Goal: Task Accomplishment & Management: Complete application form

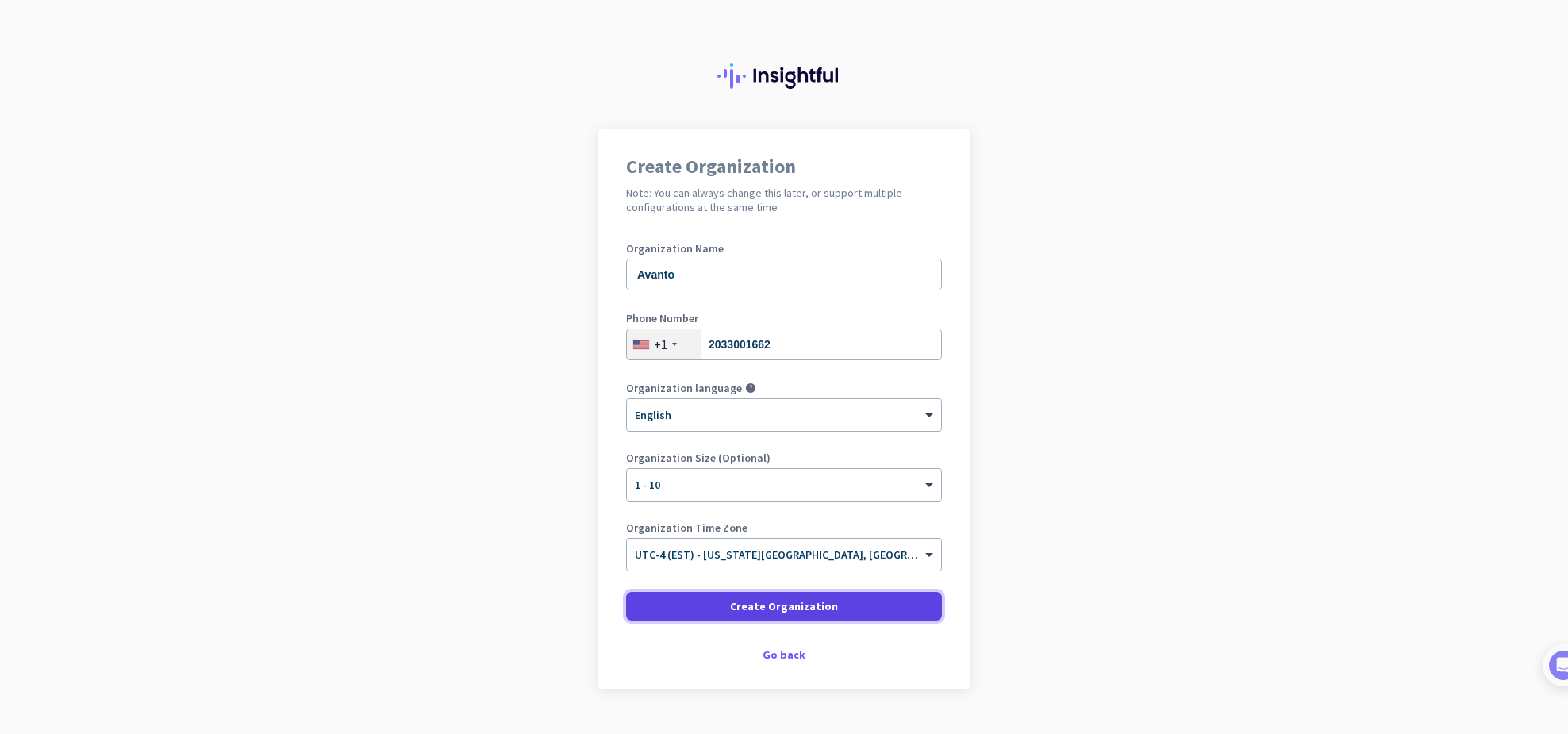
click at [777, 605] on span "Create Organization" at bounding box center [784, 606] width 108 height 16
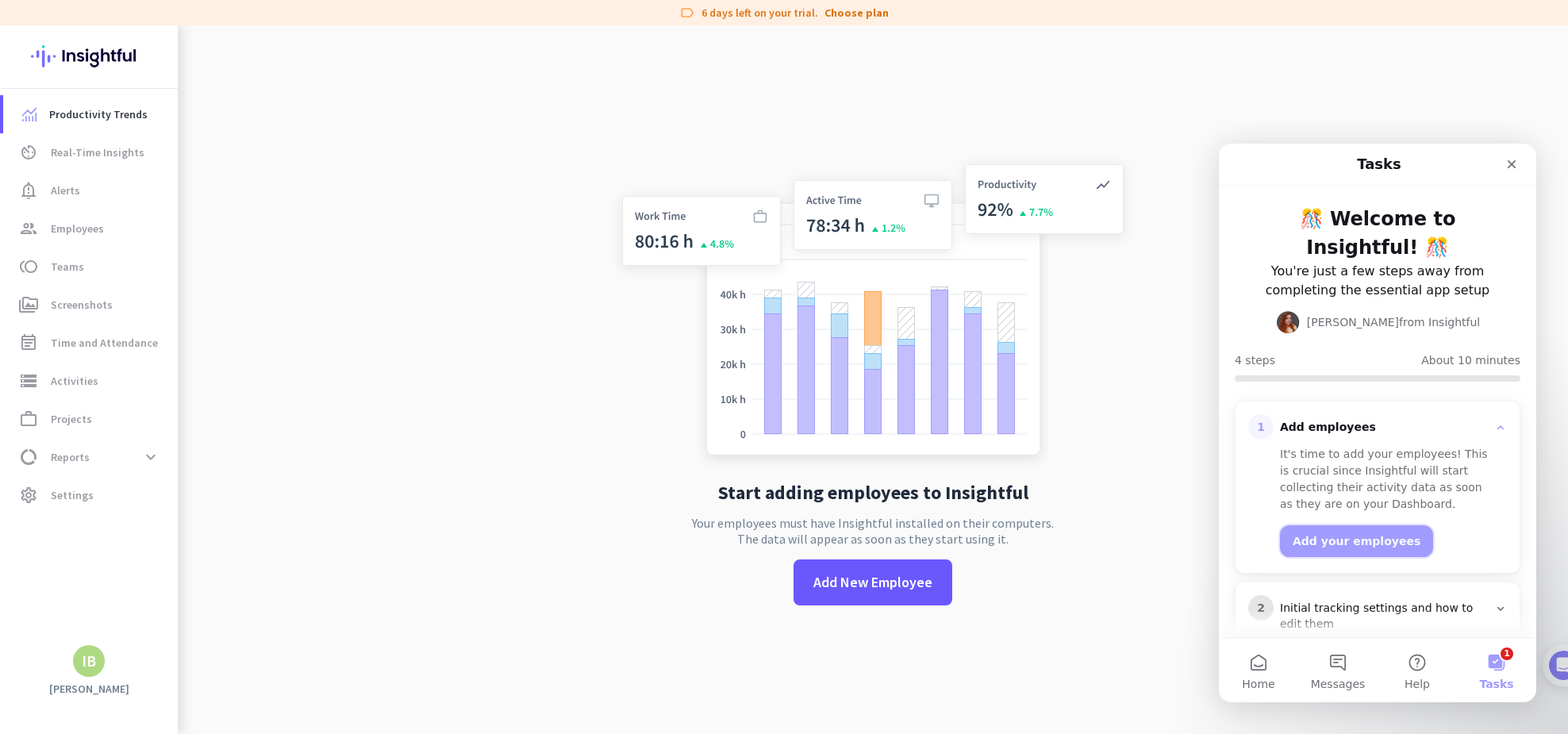
click at [1364, 525] on button "Add your employees" at bounding box center [1357, 541] width 153 height 32
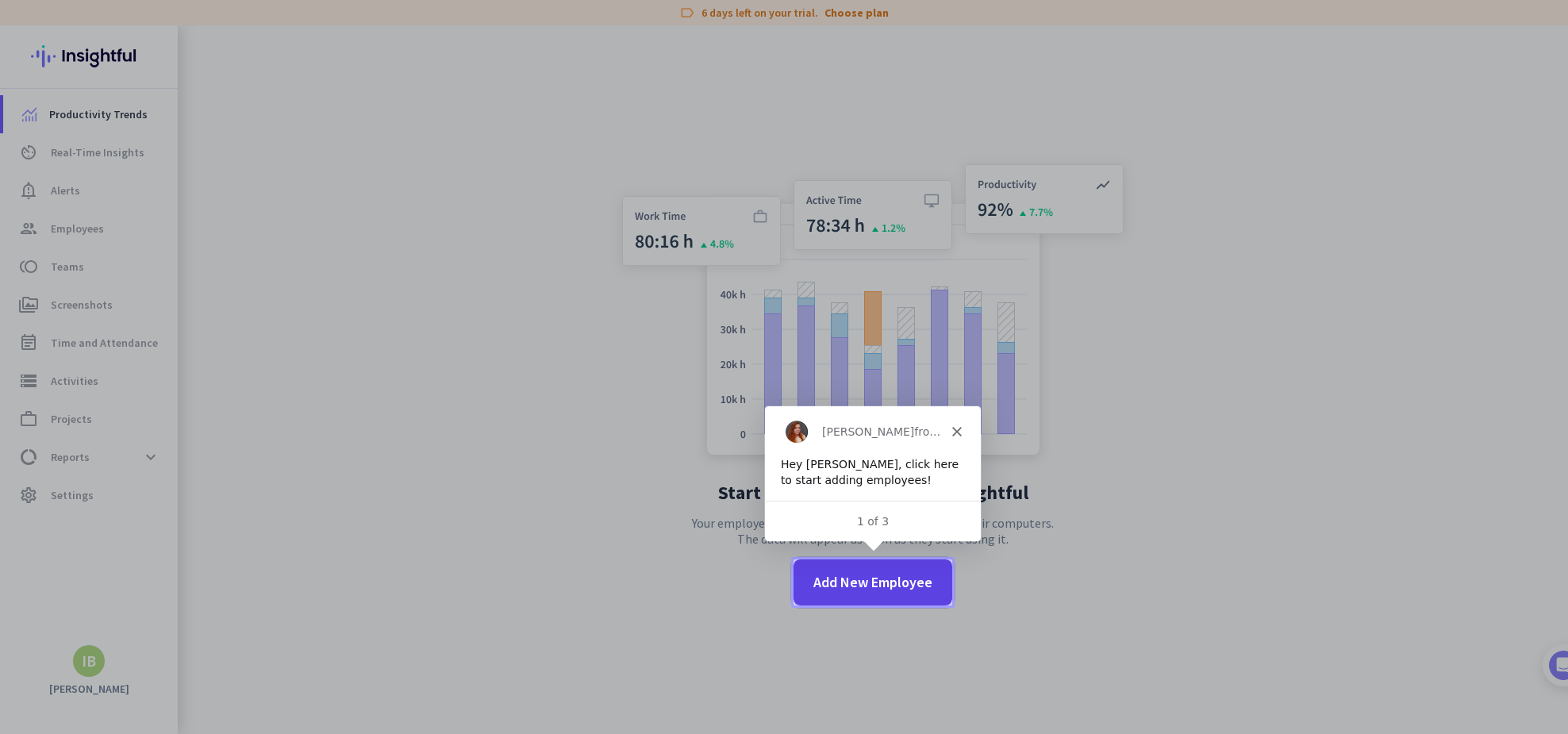
click at [867, 589] on span "Add New Employee" at bounding box center [873, 582] width 119 height 21
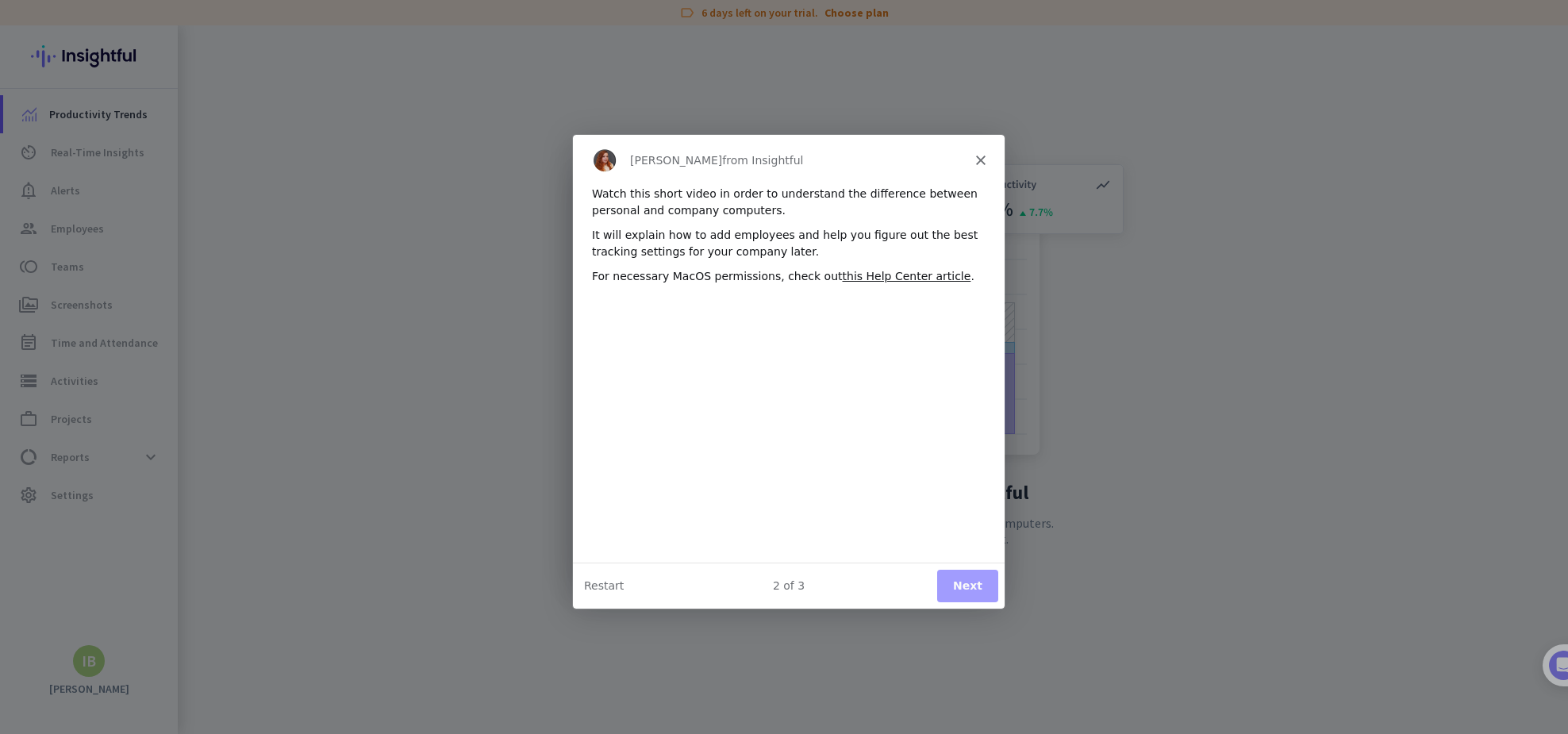
click at [970, 583] on button "Next" at bounding box center [967, 585] width 61 height 32
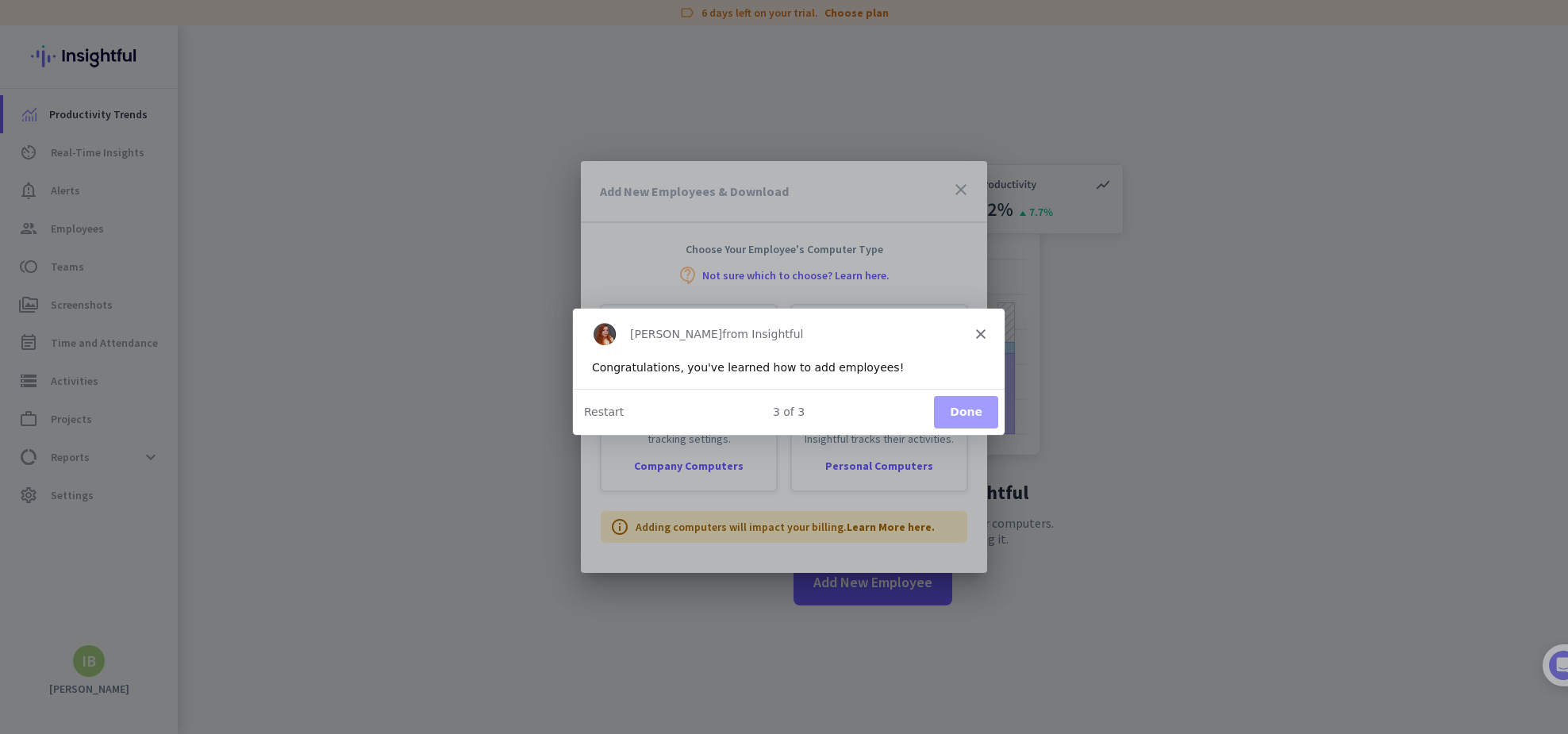
click at [964, 409] on button "Done" at bounding box center [966, 411] width 64 height 32
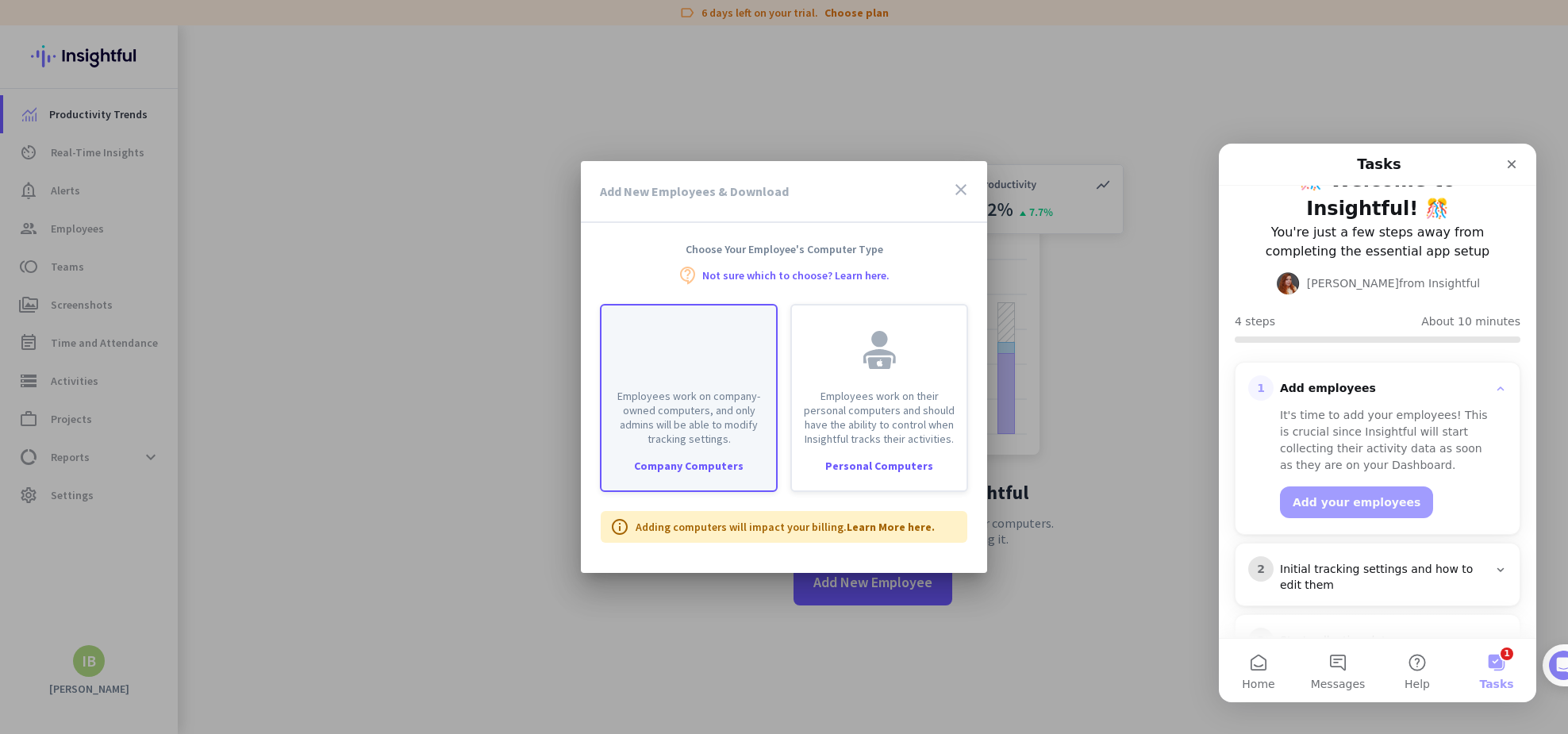
scroll to position [47, 0]
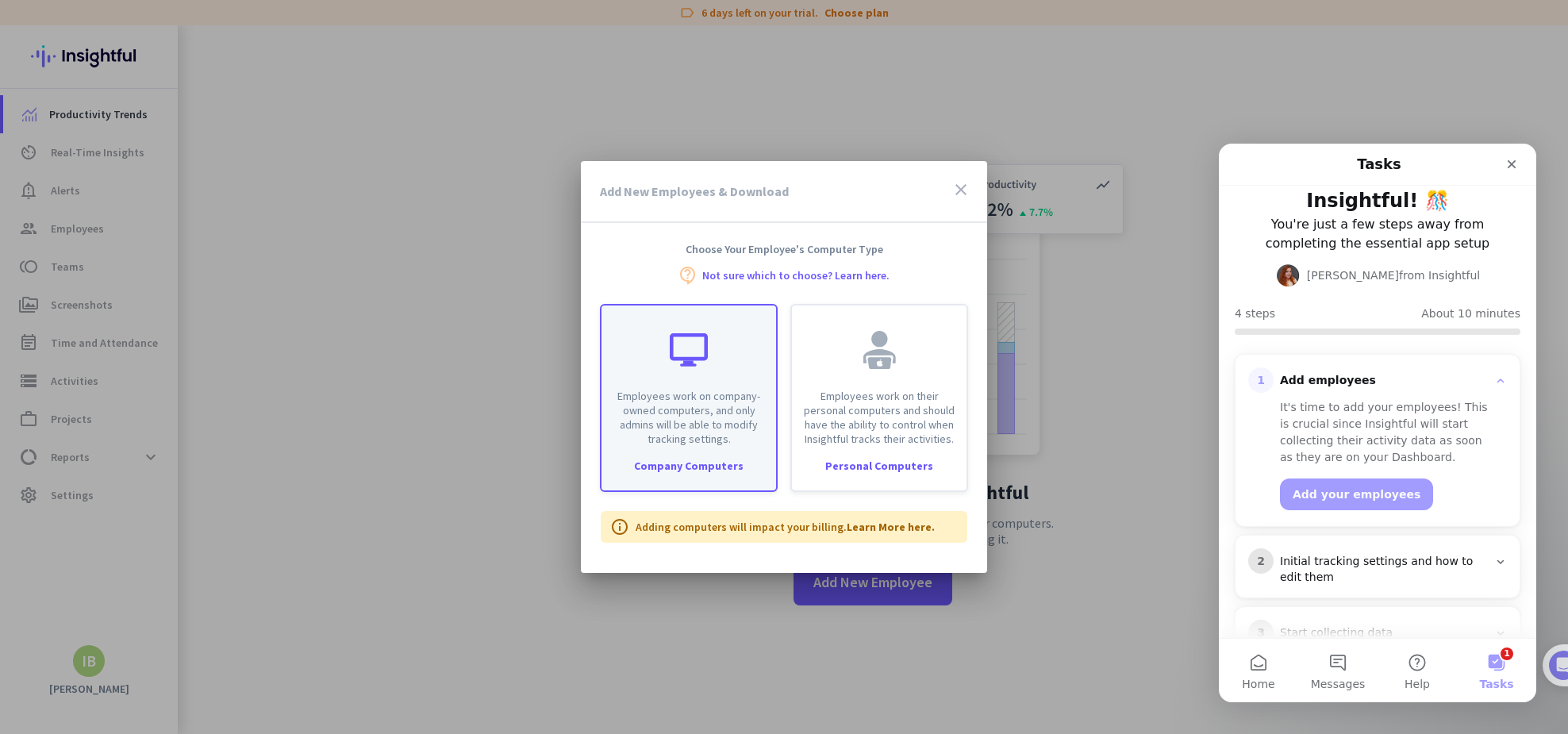
click at [701, 443] on p "Employees work on company-owned computers, and only admins will be able to modi…" at bounding box center [689, 417] width 156 height 57
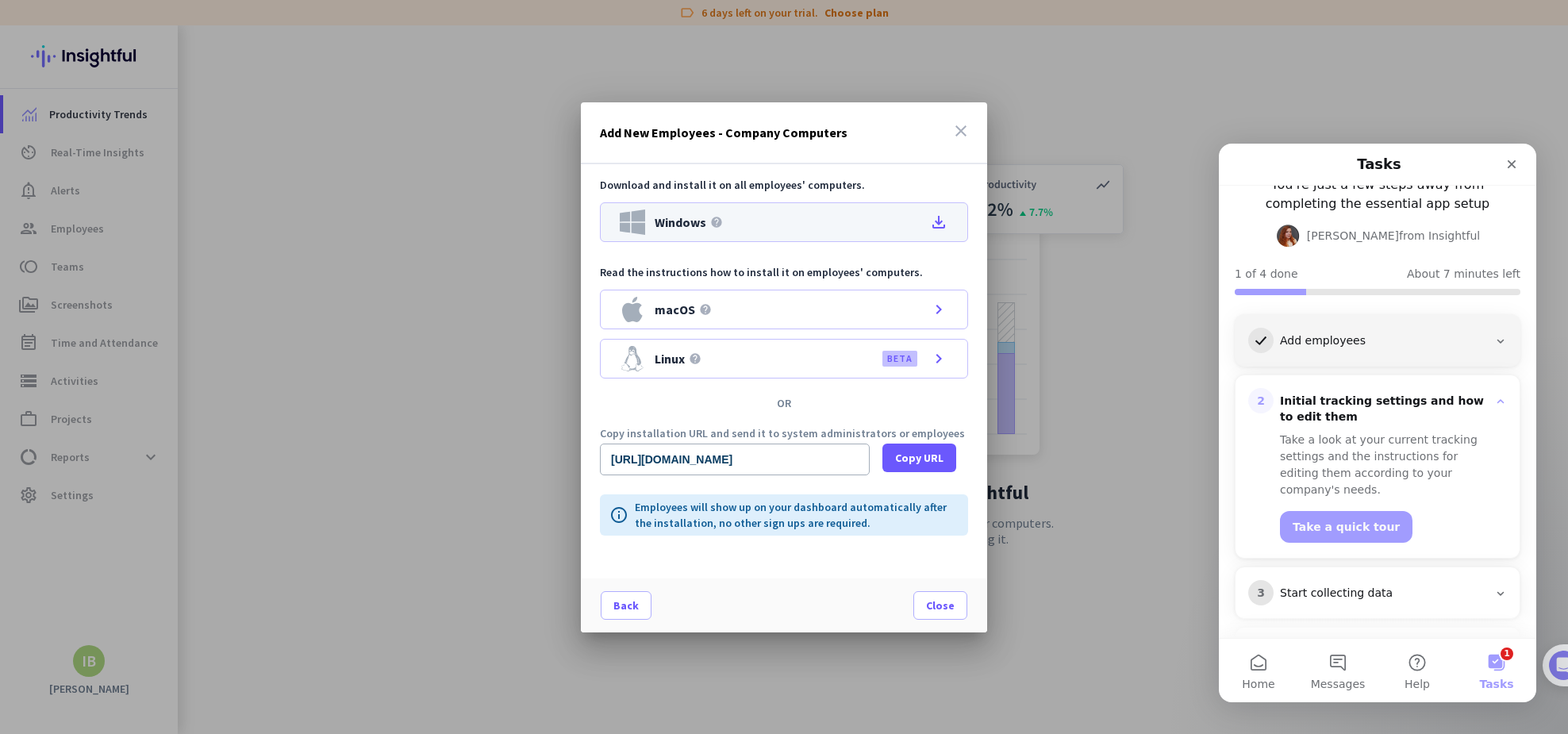
scroll to position [123, 0]
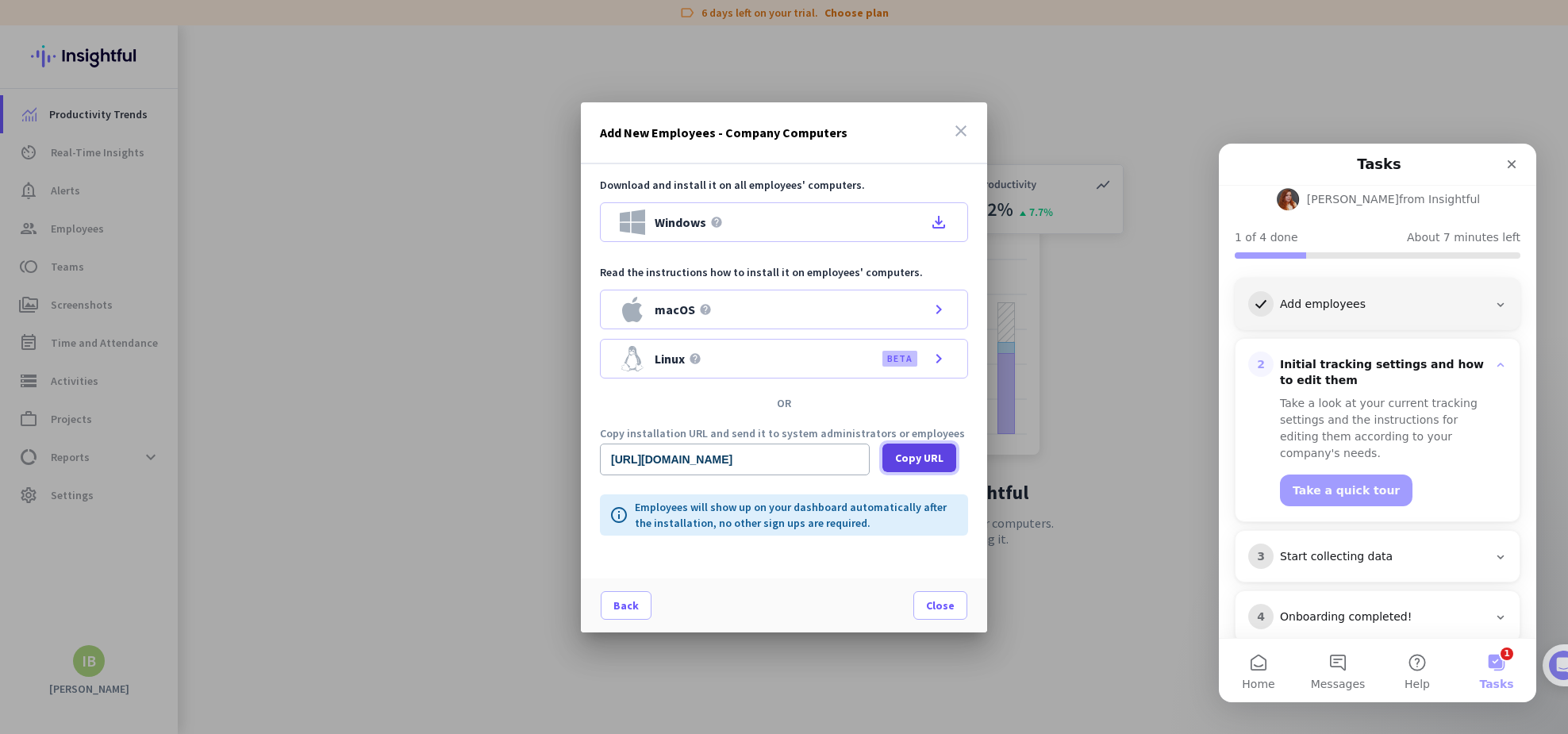
click at [929, 458] on span "Copy URL" at bounding box center [919, 457] width 48 height 16
click at [943, 602] on span "Close" at bounding box center [940, 605] width 28 height 16
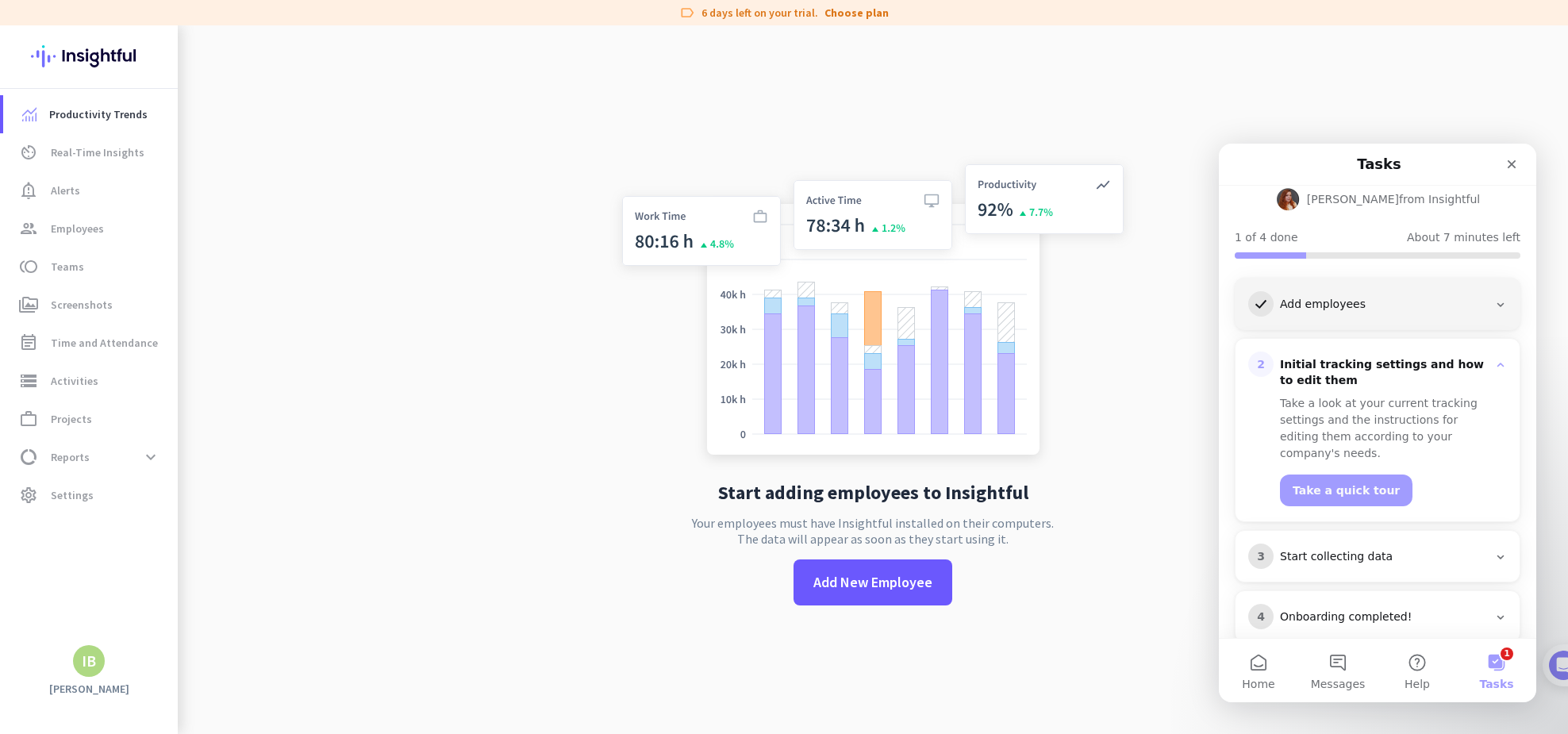
click at [1400, 291] on div "1 Add employees" at bounding box center [1378, 303] width 259 height 26
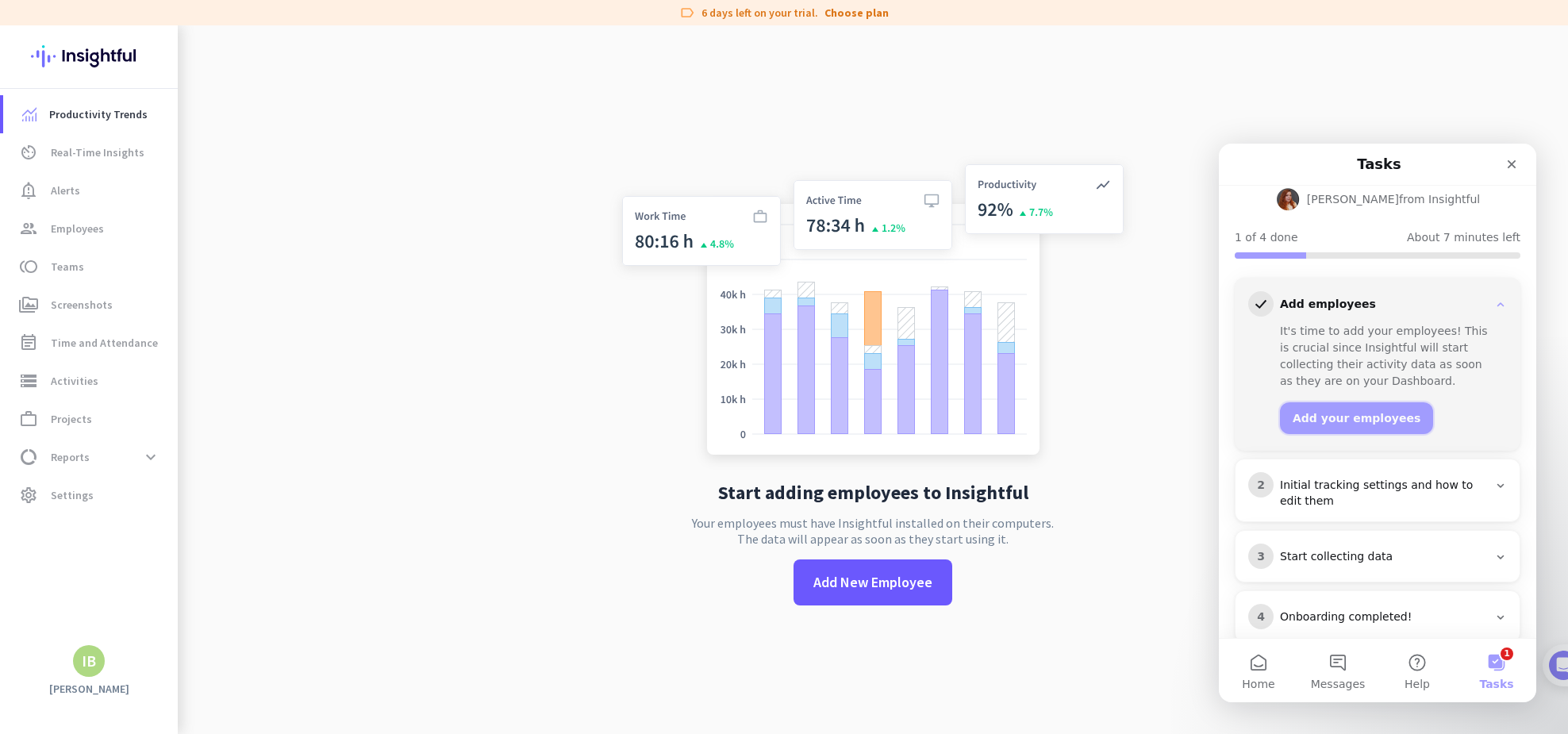
click at [1364, 402] on button "Add your employees" at bounding box center [1357, 418] width 153 height 32
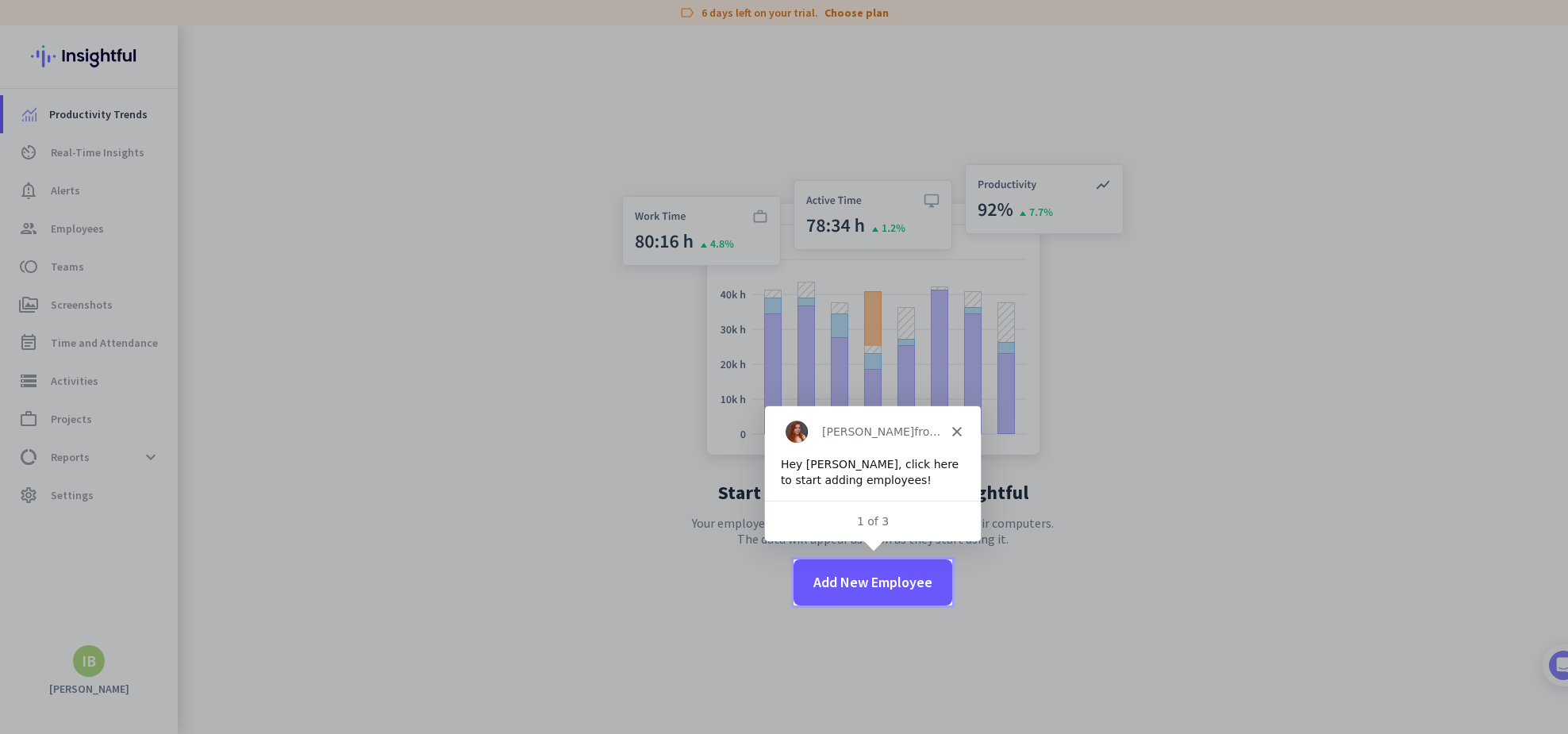
scroll to position [0, 0]
click at [957, 430] on polygon "Close" at bounding box center [956, 431] width 9 height 9
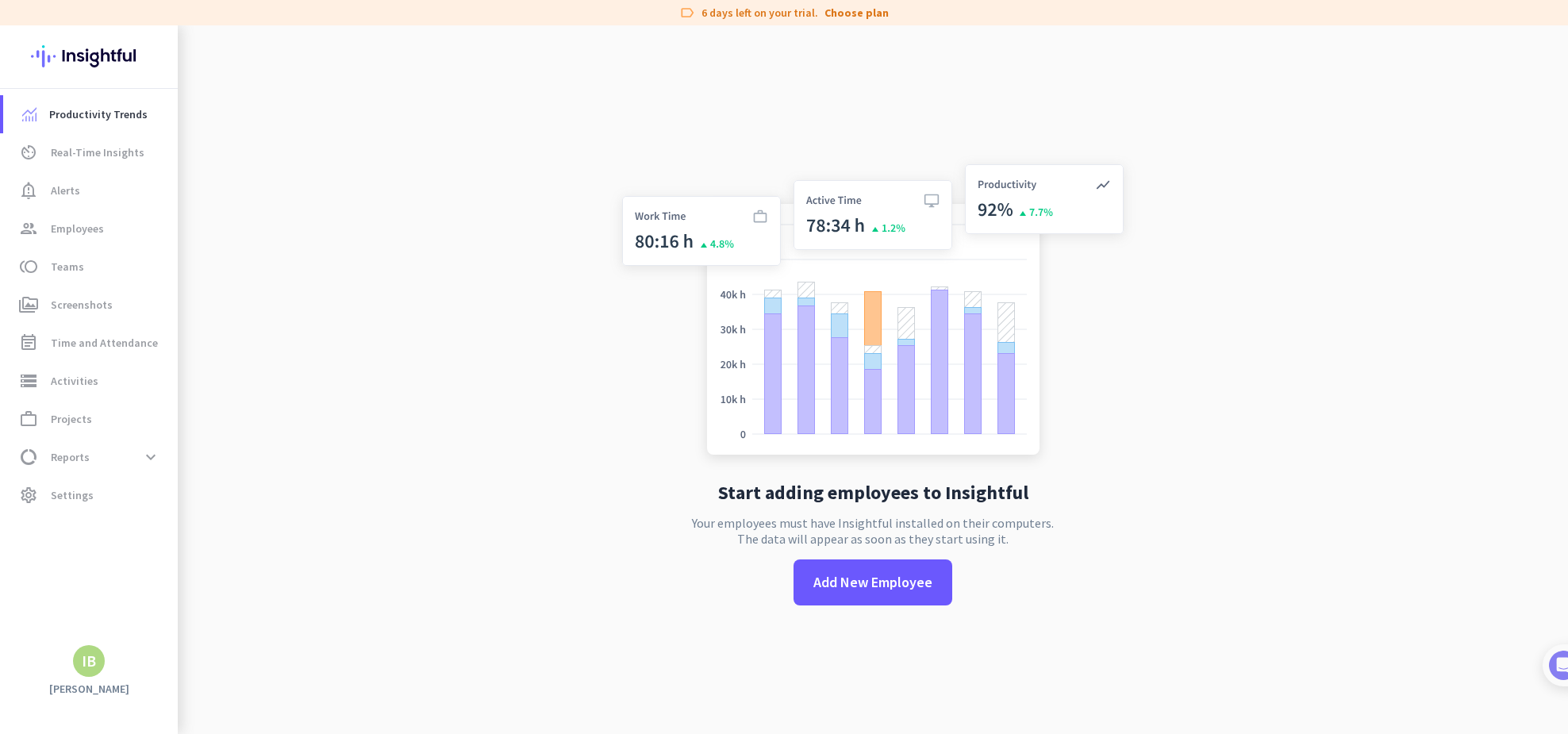
click at [370, 72] on app-no-employees "Start adding employees to Insightful Your employees must have Insightful instal…" at bounding box center [872, 392] width 1390 height 734
